Goal: Information Seeking & Learning: Learn about a topic

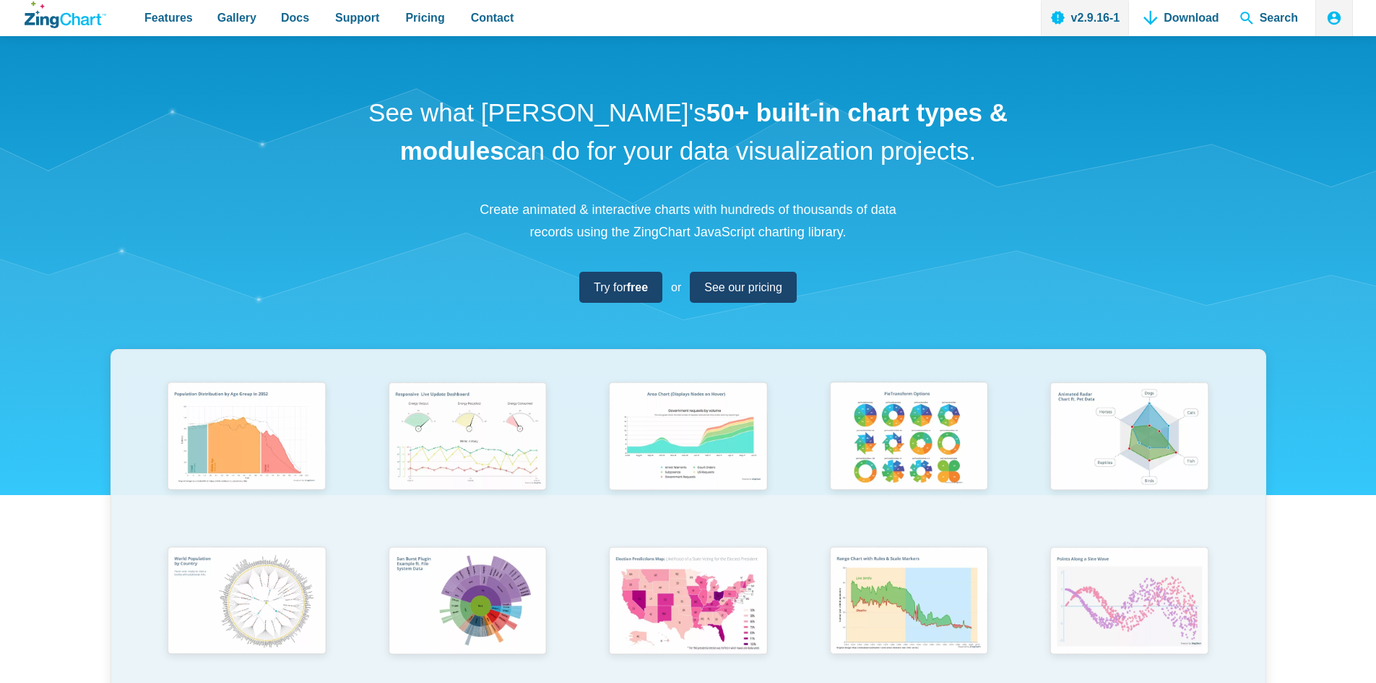
click at [646, 540] on img "App Content" at bounding box center [688, 603] width 176 height 126
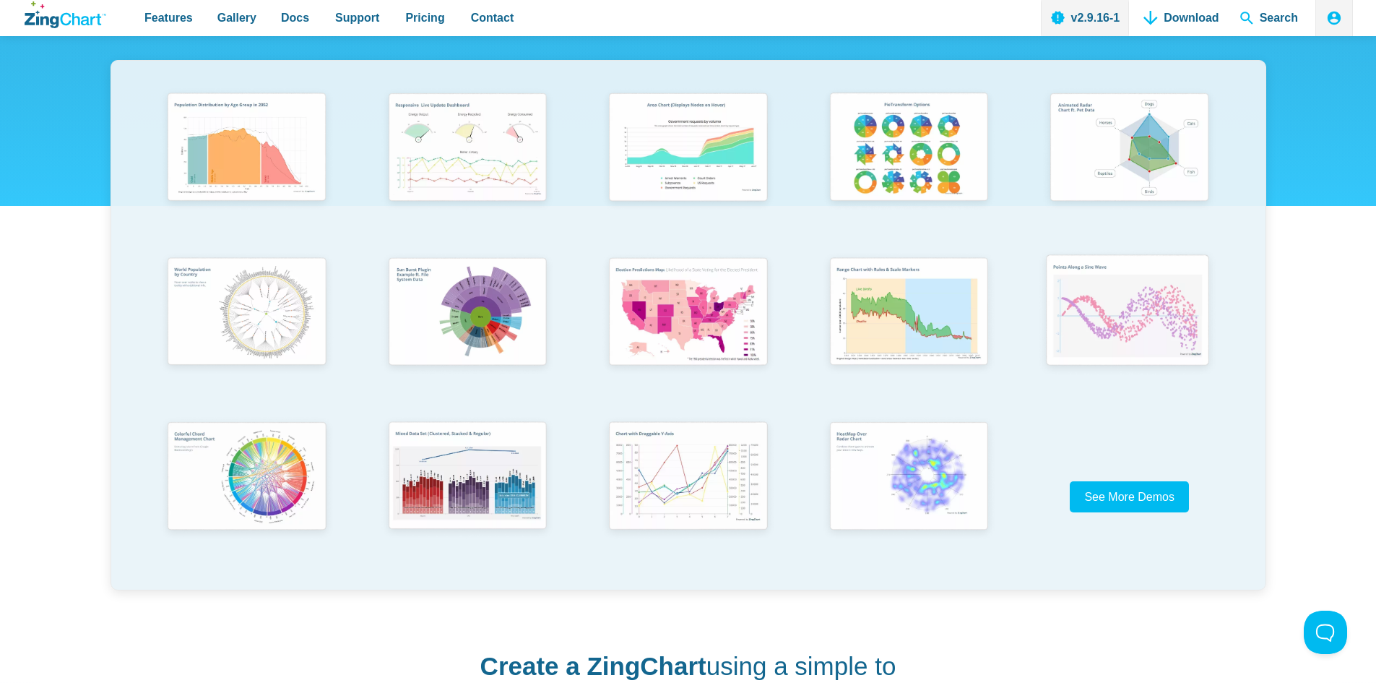
click at [1096, 302] on img "App Content" at bounding box center [1128, 312] width 182 height 130
